Goal: Find specific page/section: Find specific page/section

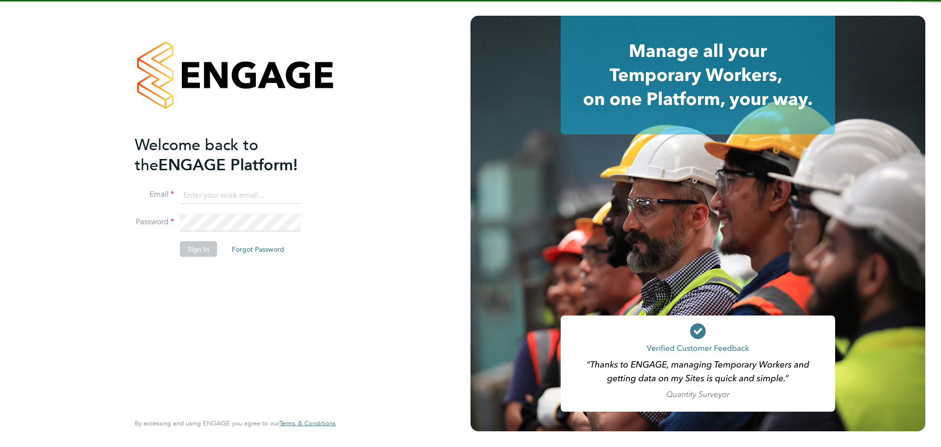
type input "mw@dovetailslate.co.uk"
click at [190, 247] on button "Sign In" at bounding box center [198, 249] width 37 height 16
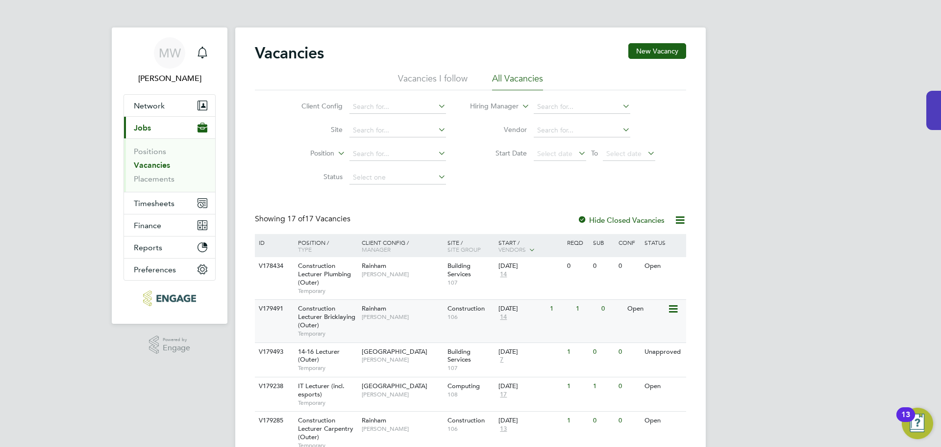
click at [578, 309] on div "1" at bounding box center [585, 308] width 25 height 18
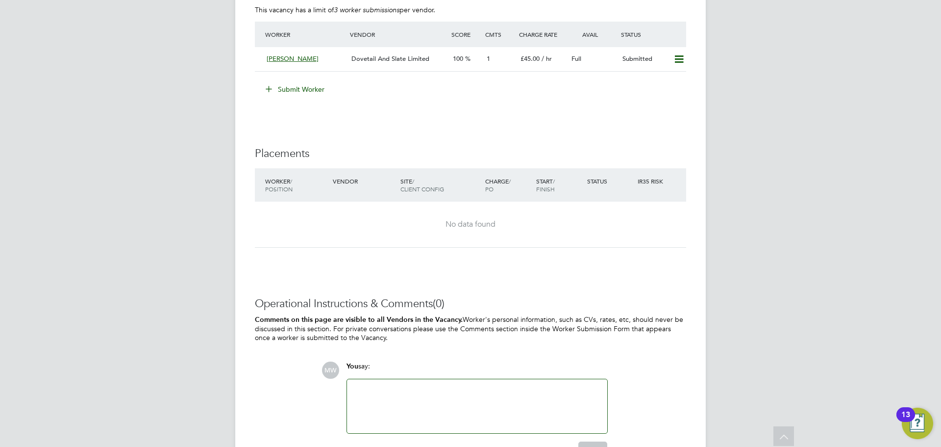
scroll to position [1873, 0]
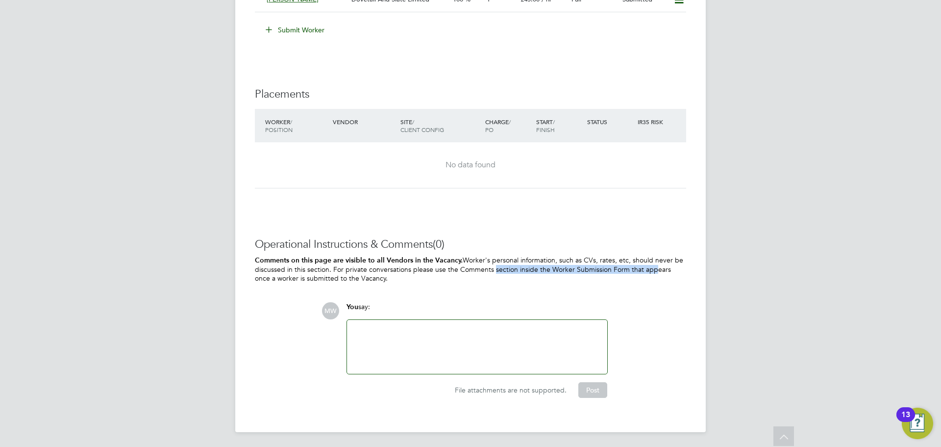
drag, startPoint x: 477, startPoint y: 266, endPoint x: 637, endPoint y: 272, distance: 159.9
click at [637, 272] on p "Comments on this page are visible to all Vendors in the Vacancy. Worker's perso…" at bounding box center [470, 268] width 431 height 27
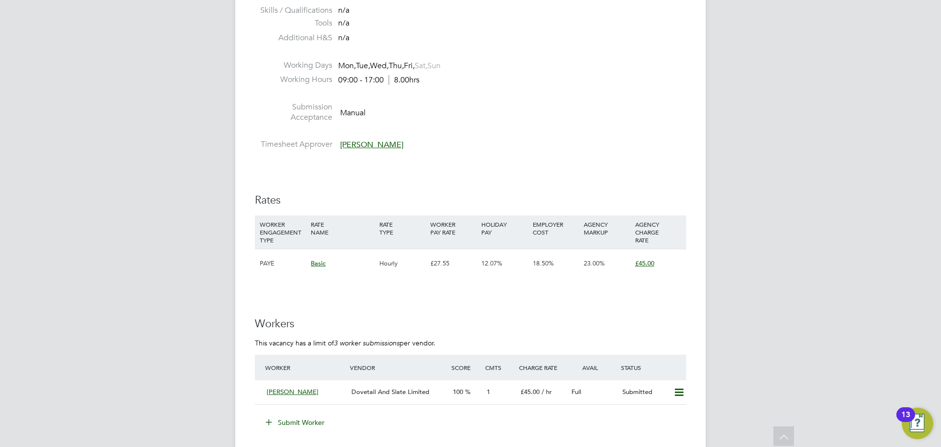
scroll to position [1579, 0]
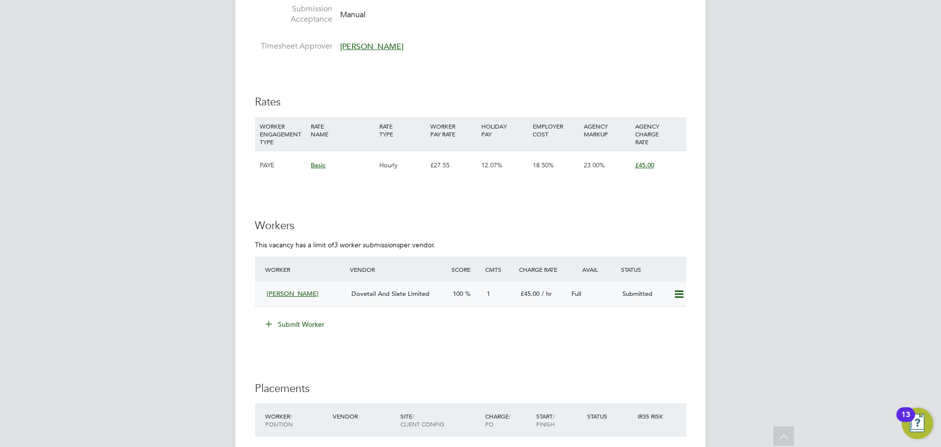
click at [287, 295] on span "[PERSON_NAME]" at bounding box center [293, 293] width 52 height 8
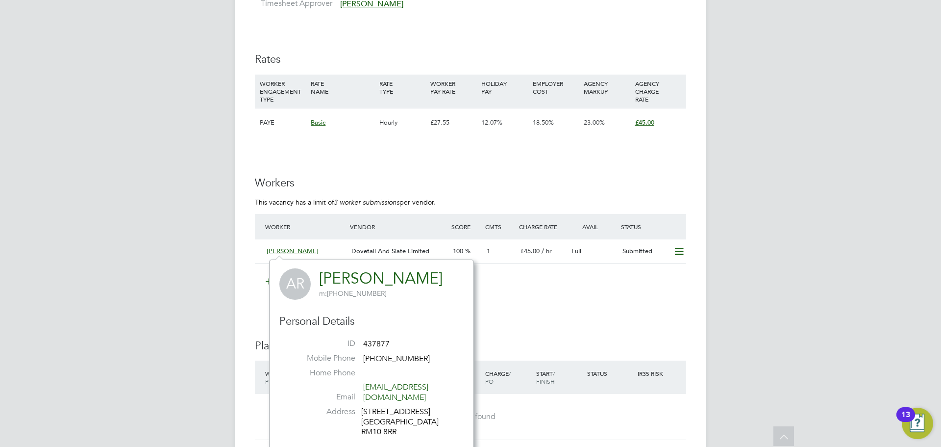
scroll to position [1775, 0]
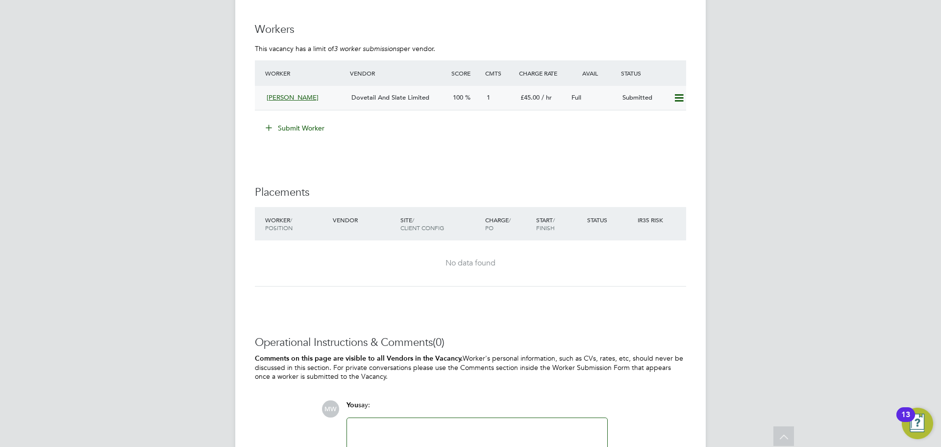
click at [284, 94] on span "[PERSON_NAME]" at bounding box center [293, 97] width 52 height 8
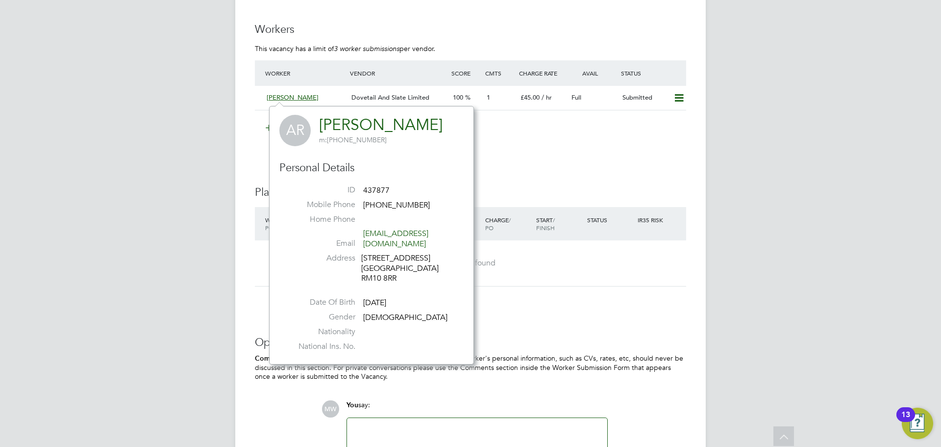
click at [354, 125] on link "[PERSON_NAME]" at bounding box center [381, 124] width 124 height 19
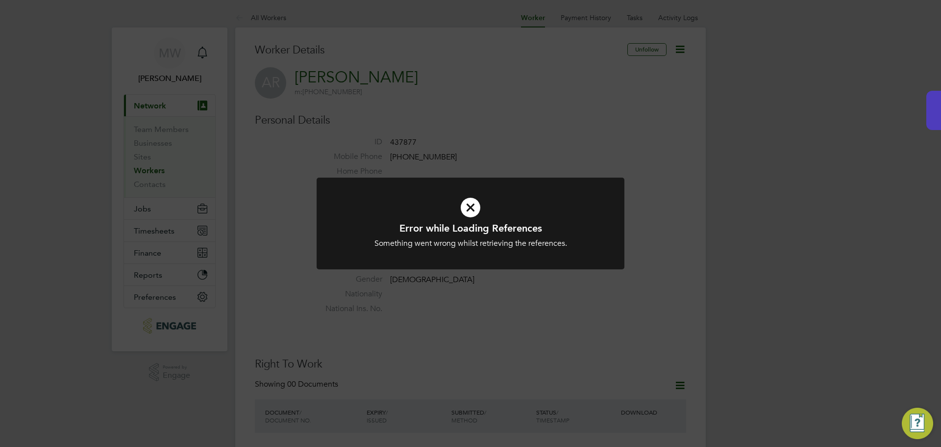
click at [564, 138] on div "Error while Loading References Something went wrong whilst retrieving the refer…" at bounding box center [470, 223] width 941 height 447
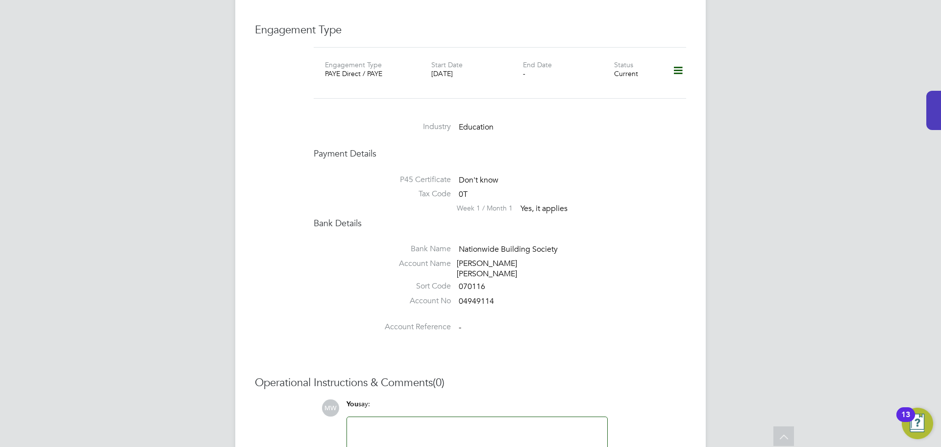
scroll to position [767, 0]
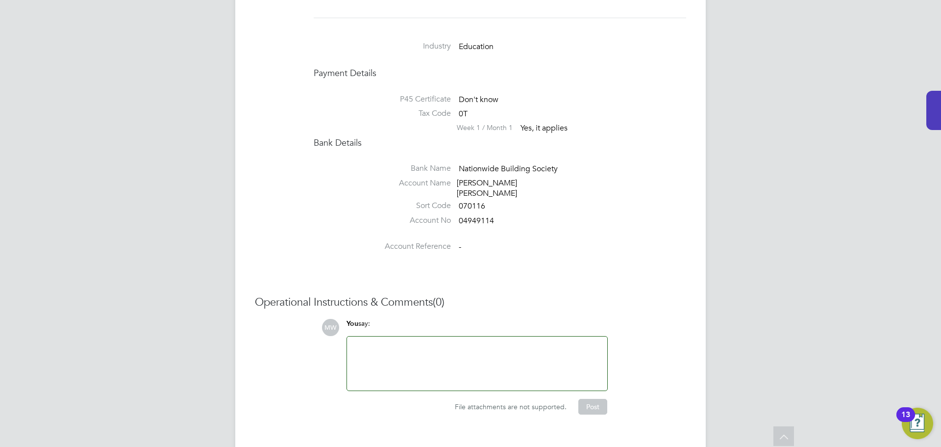
click at [420, 342] on div at bounding box center [477, 363] width 249 height 42
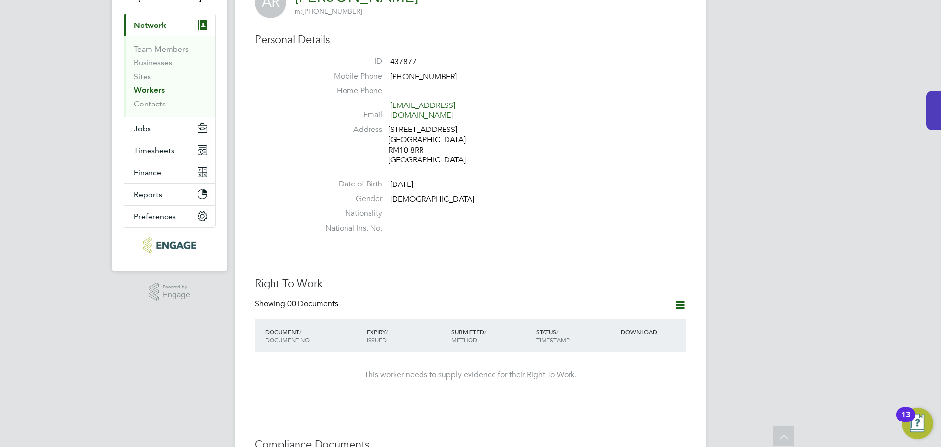
scroll to position [0, 0]
